Goal: Find specific page/section: Find specific page/section

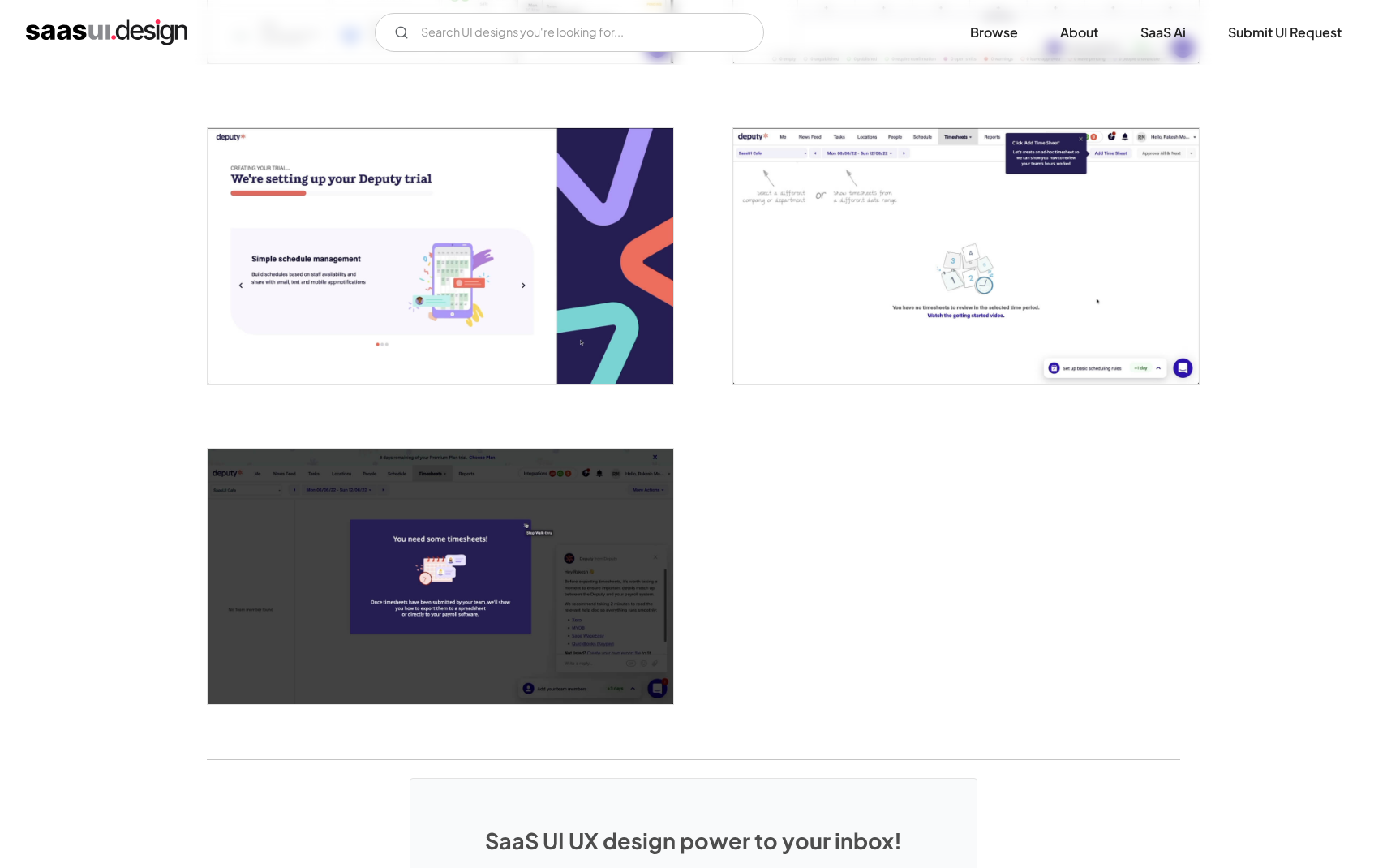
scroll to position [4201, 0]
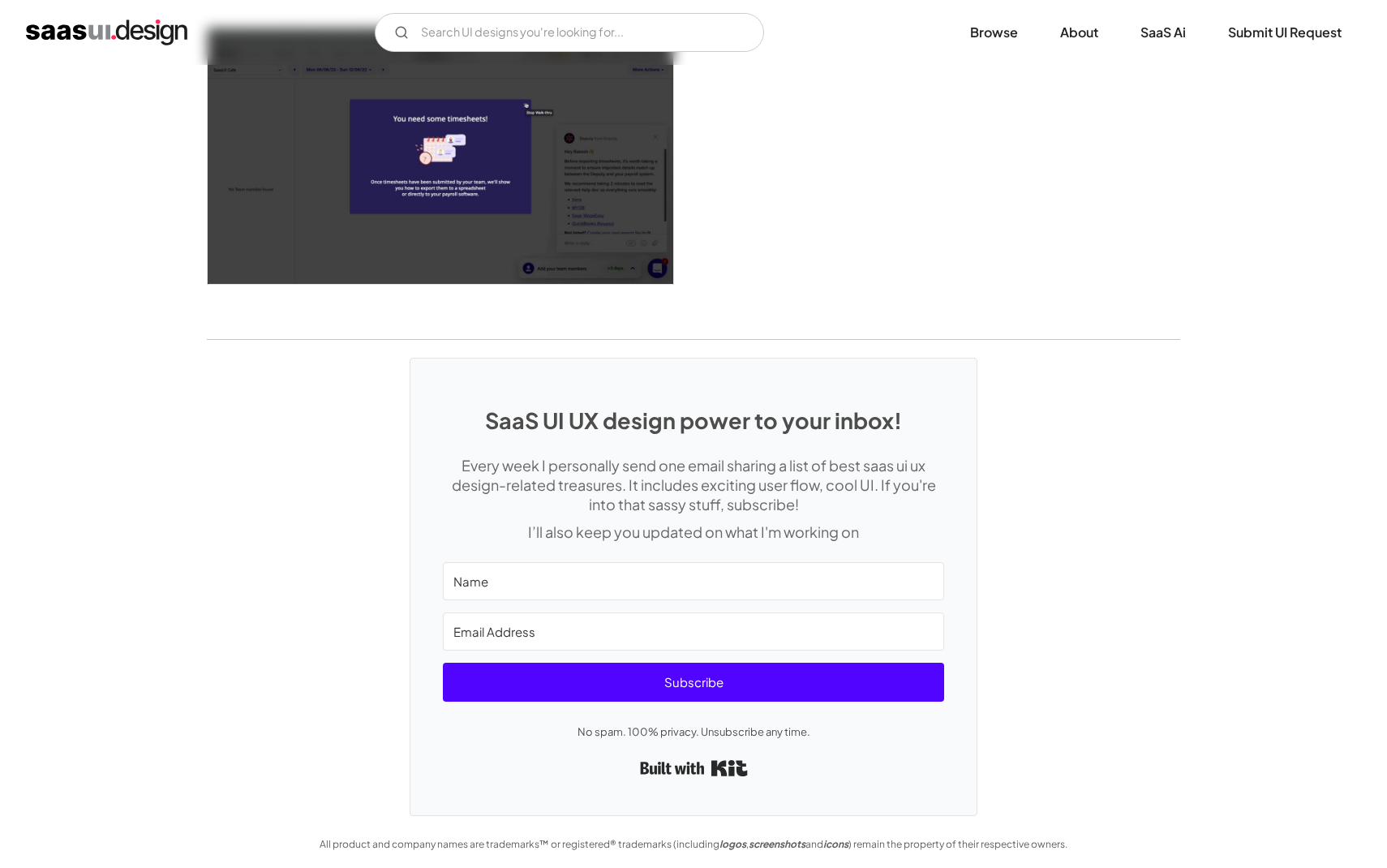
click at [115, 38] on img "home" at bounding box center [106, 32] width 162 height 26
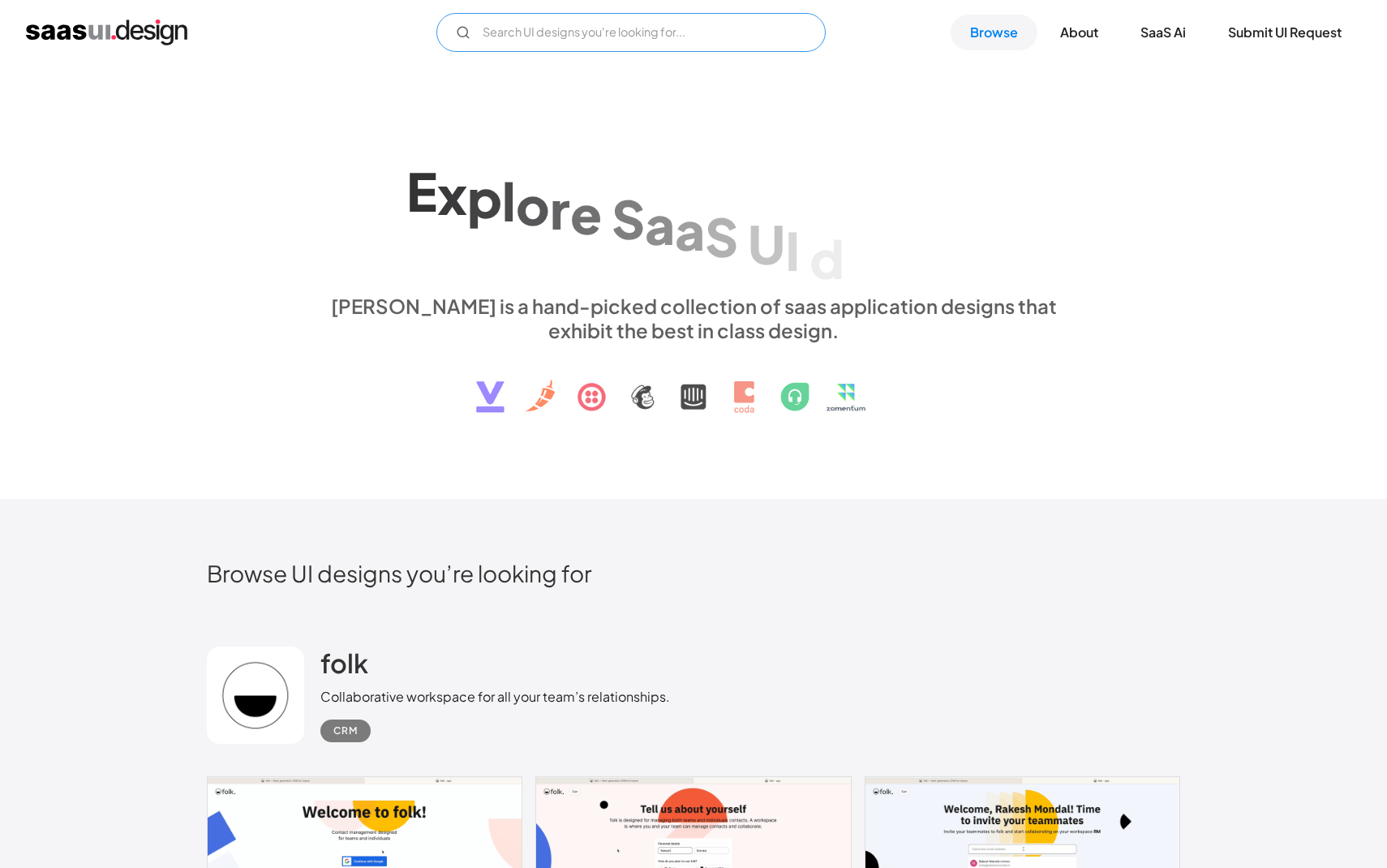
click at [662, 35] on input "Email Form" at bounding box center [630, 32] width 389 height 39
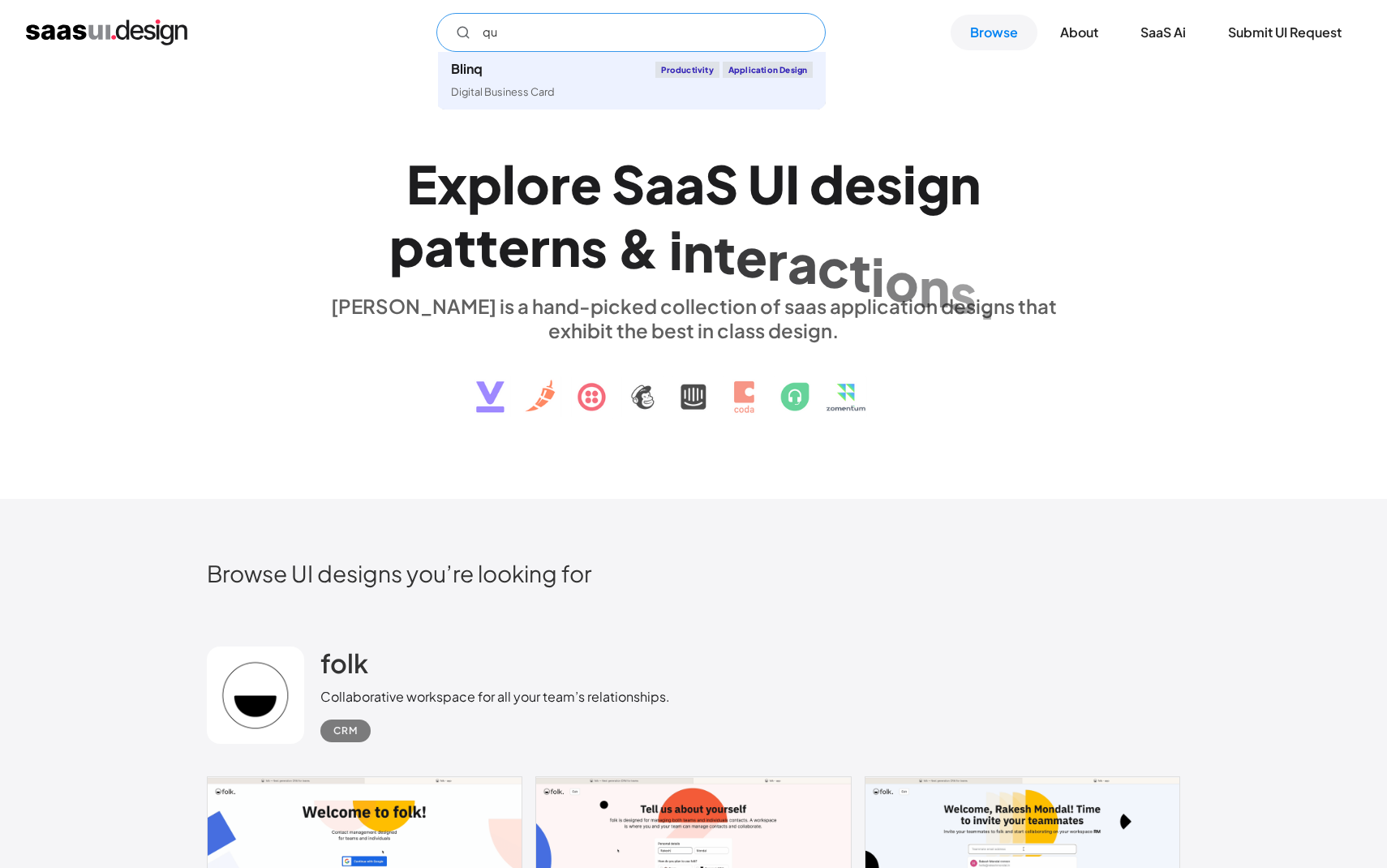
type input "quo"
